Goal: Information Seeking & Learning: Learn about a topic

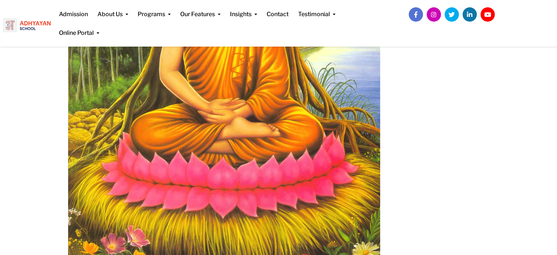
drag, startPoint x: 174, startPoint y: 118, endPoint x: 174, endPoint y: 114, distance: 3.7
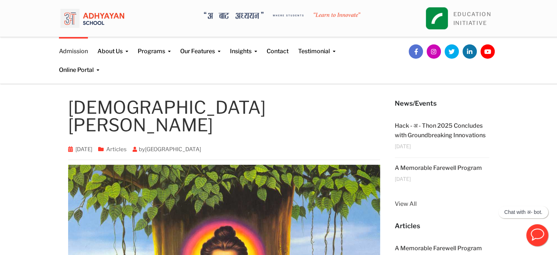
click at [73, 48] on link "Admission" at bounding box center [73, 46] width 29 height 19
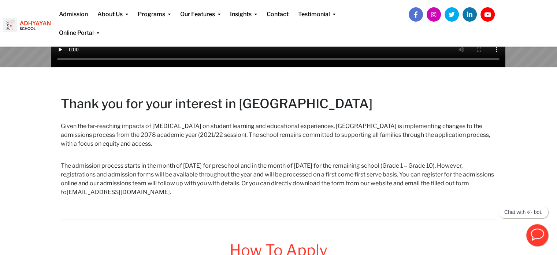
scroll to position [288, 0]
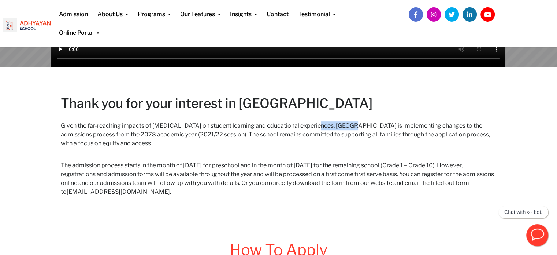
drag, startPoint x: 316, startPoint y: 123, endPoint x: 357, endPoint y: 125, distance: 40.3
click at [357, 125] on h6 "Given the far-reaching impacts of COVID-19 on student learning and educational …" at bounding box center [279, 134] width 436 height 26
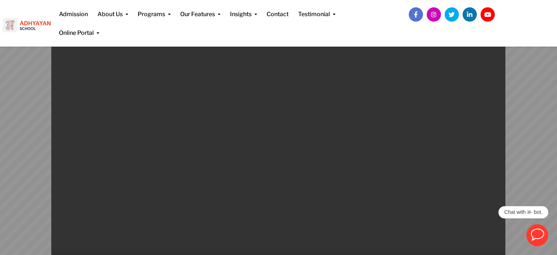
scroll to position [68, 0]
